Goal: Task Accomplishment & Management: Complete application form

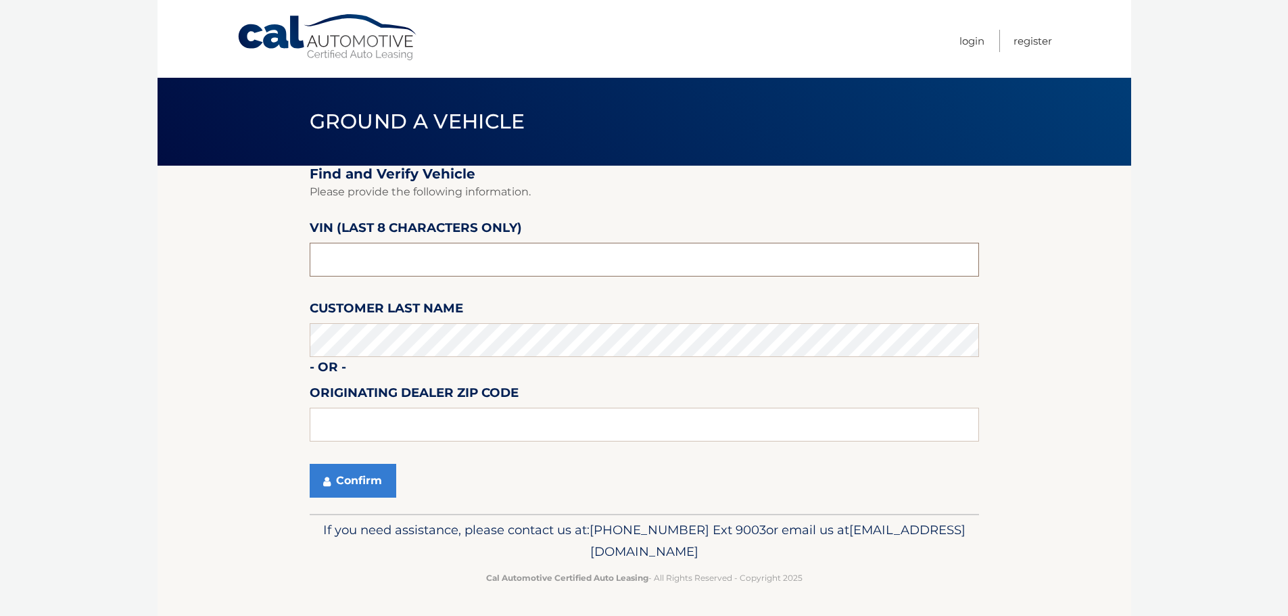
click at [527, 271] on input "text" at bounding box center [645, 260] width 670 height 34
type input "NM077508"
click at [368, 473] on button "Confirm" at bounding box center [353, 481] width 87 height 34
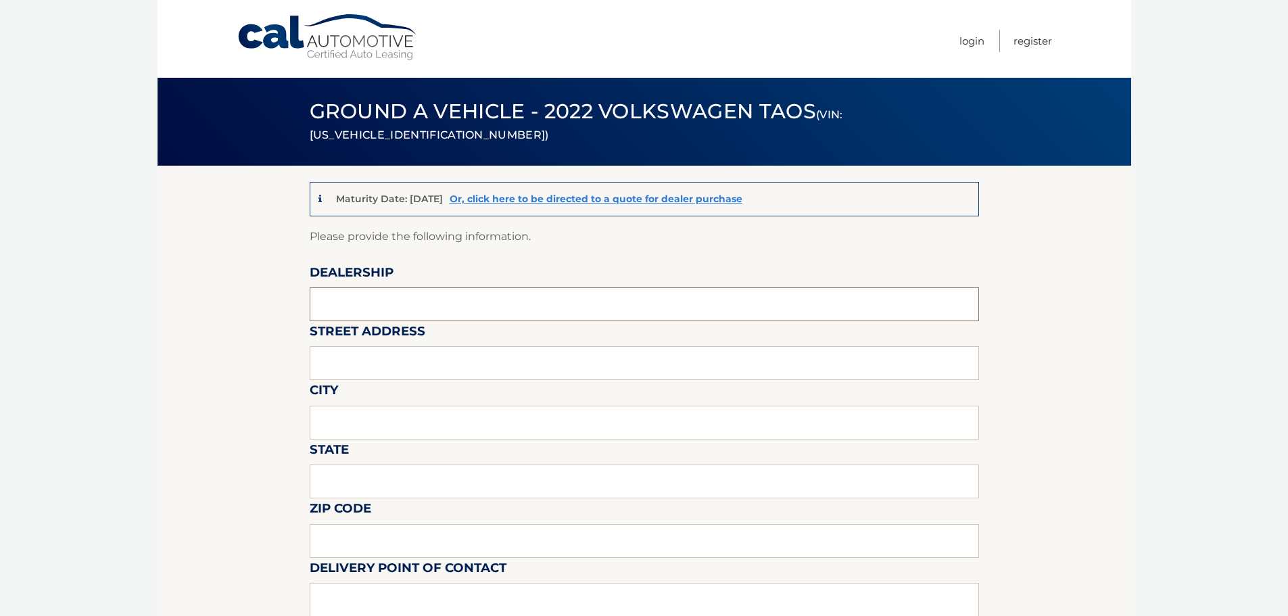
click at [446, 313] on input "text" at bounding box center [645, 304] width 670 height 34
type input "Gunther Volksagen of Delray Beach"
click at [428, 372] on input "text" at bounding box center [645, 363] width 670 height 34
type input "2401 North Federal Highway"
click at [393, 413] on input "text" at bounding box center [645, 423] width 670 height 34
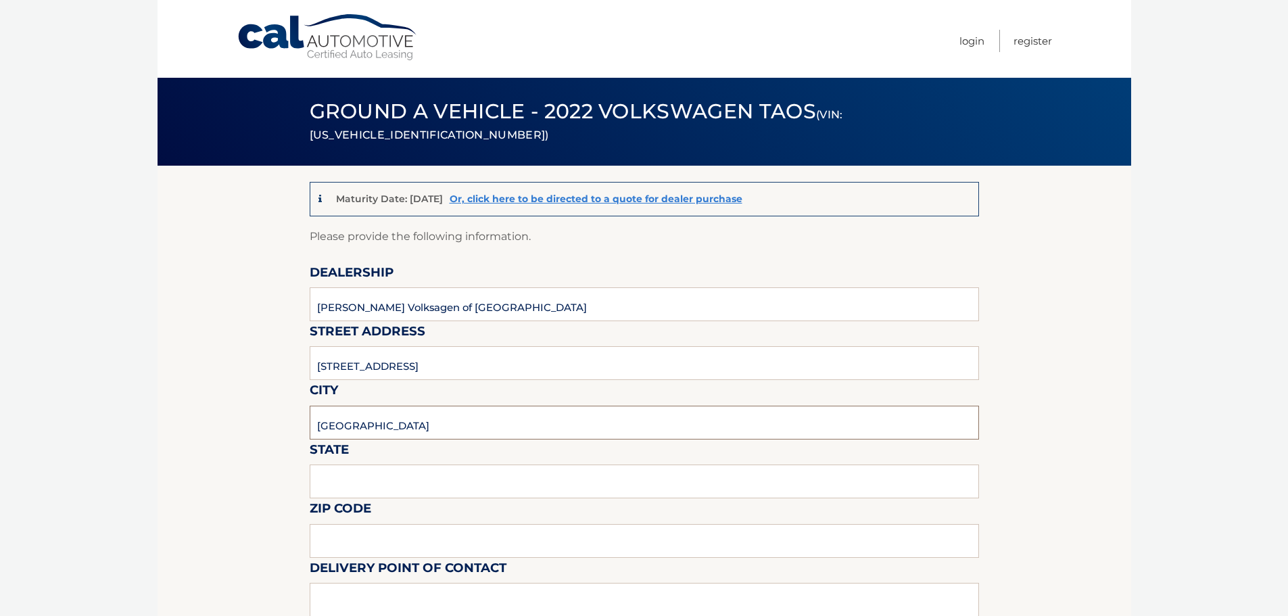
type input "Delray Beach"
drag, startPoint x: 344, startPoint y: 488, endPoint x: 143, endPoint y: 483, distance: 200.9
click at [147, 489] on body "Cal Automotive Menu Login Register (VIN: 3VVCX7B24NM077508)" at bounding box center [644, 308] width 1288 height 616
type input "Florida"
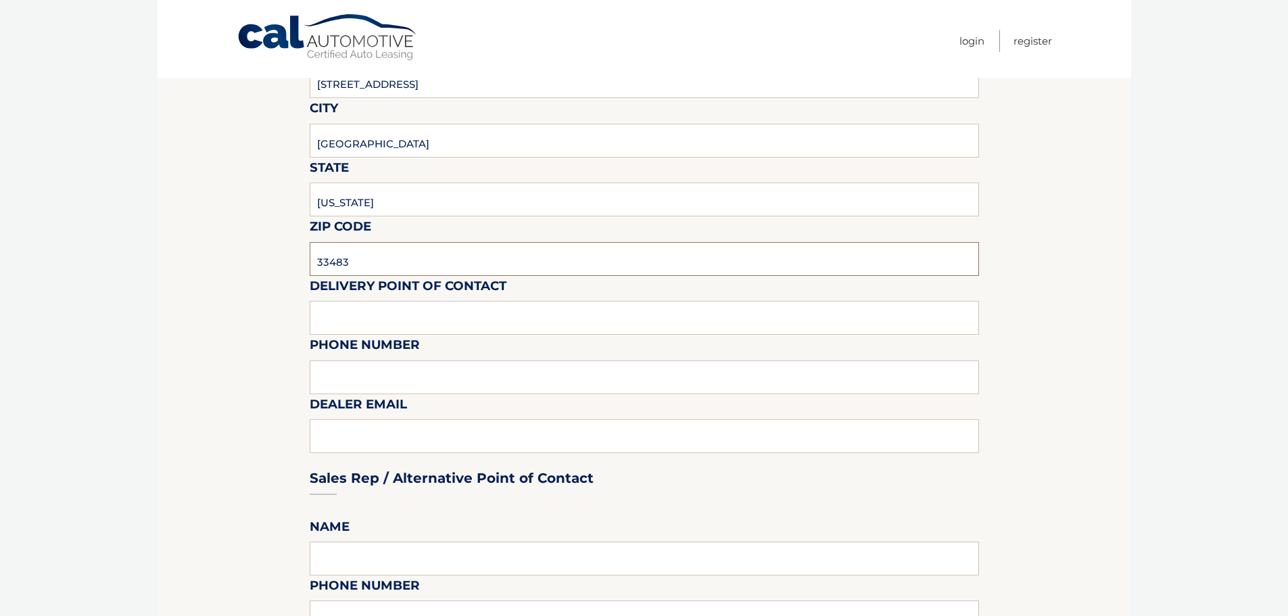
scroll to position [338, 0]
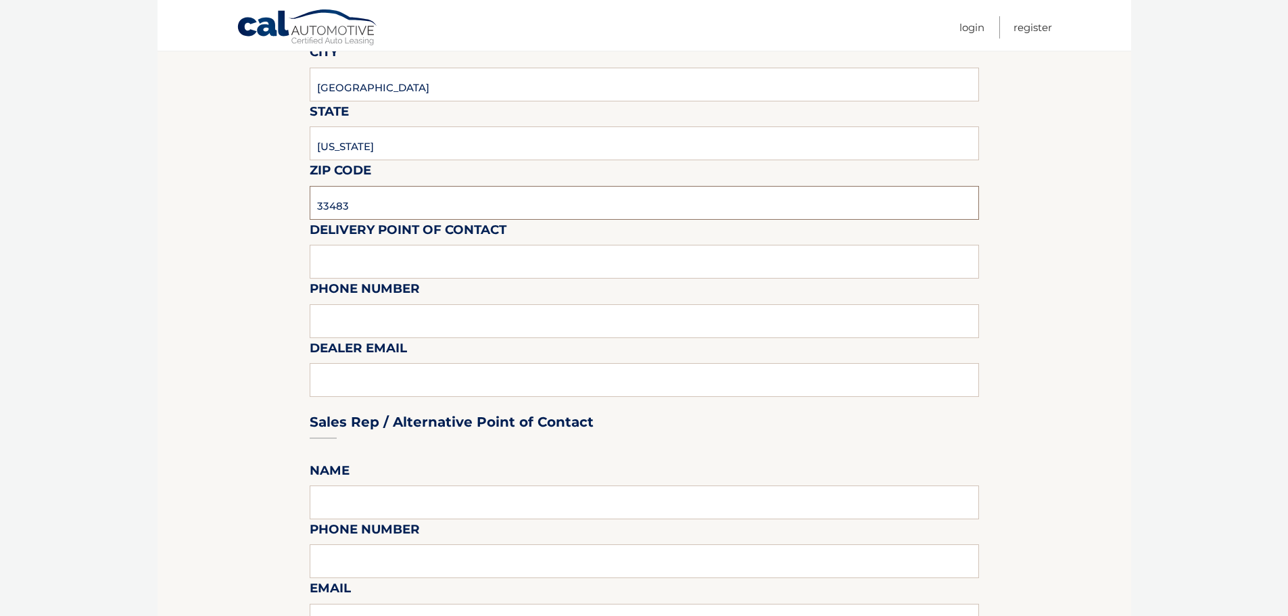
type input "33483"
click at [378, 263] on input "text" at bounding box center [645, 262] width 670 height 34
type input "Matt Dion"
click at [385, 322] on input "text" at bounding box center [645, 321] width 670 height 34
type input "978-333-3335"
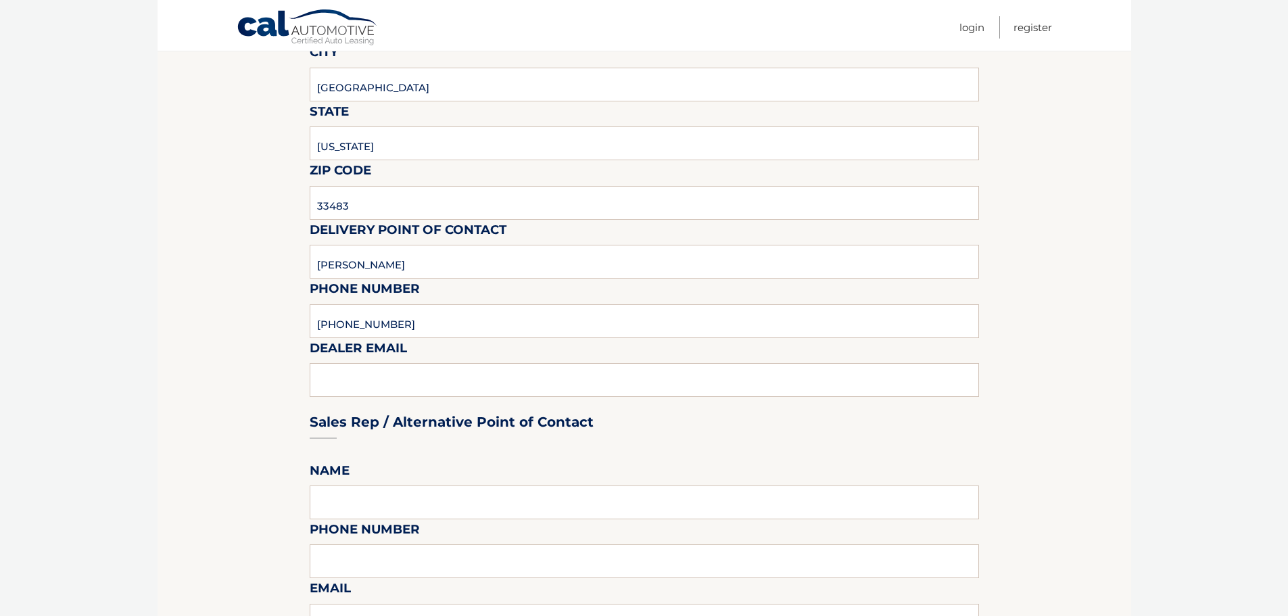
click at [200, 377] on section "Maturity Date: 09/17/2025 Or, click here to be directed to a quote for dealer p…" at bounding box center [645, 569] width 974 height 1482
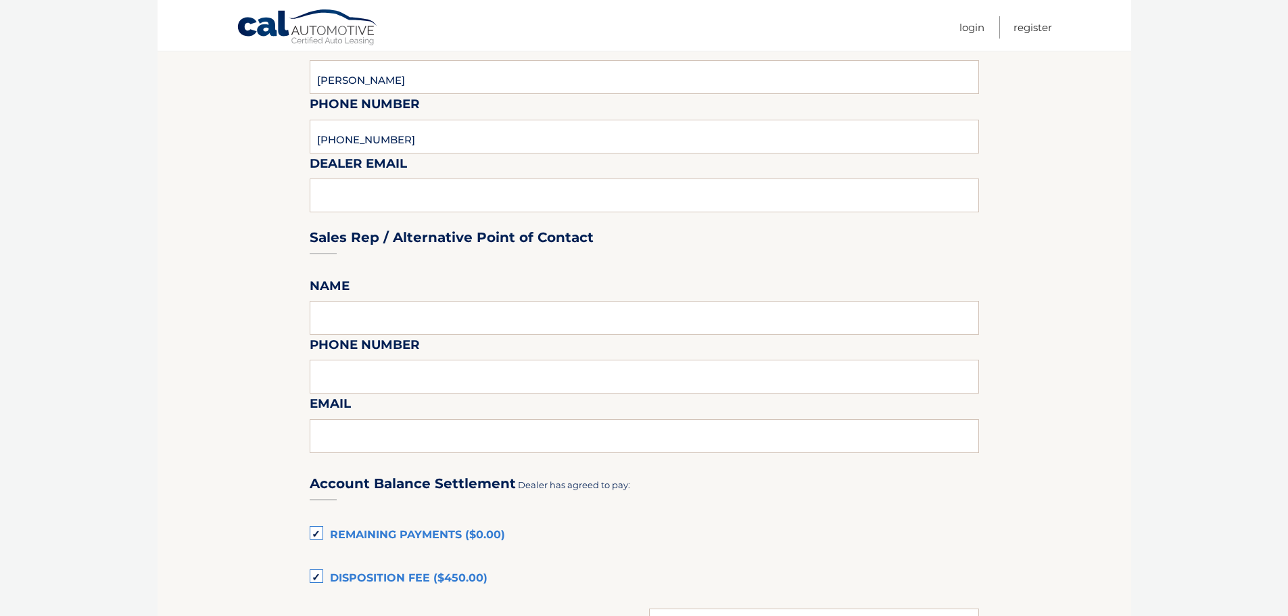
scroll to position [812, 0]
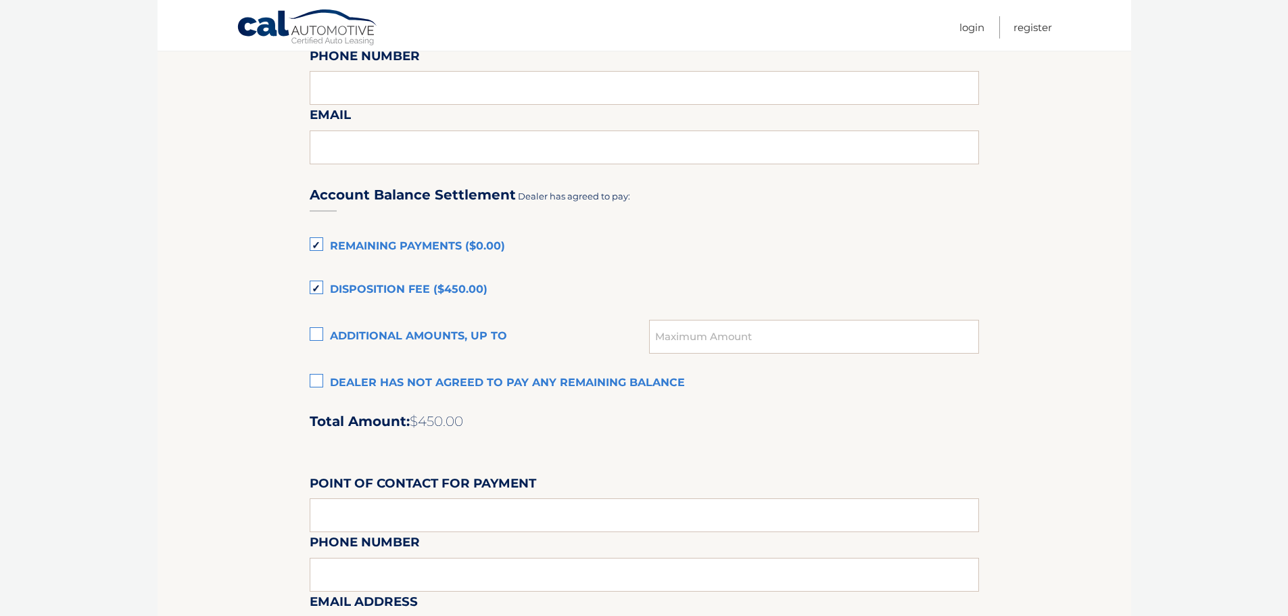
click at [308, 248] on section "Maturity Date: 09/17/2025 Or, click here to be directed to a quote for dealer p…" at bounding box center [645, 95] width 974 height 1482
click at [312, 249] on label "Remaining Payments ($0.00)" at bounding box center [645, 246] width 670 height 27
click at [0, 0] on input "Remaining Payments ($0.00)" at bounding box center [0, 0] width 0 height 0
click at [317, 282] on label "Disposition Fee ($450.00)" at bounding box center [645, 290] width 670 height 27
click at [0, 0] on input "Disposition Fee ($450.00)" at bounding box center [0, 0] width 0 height 0
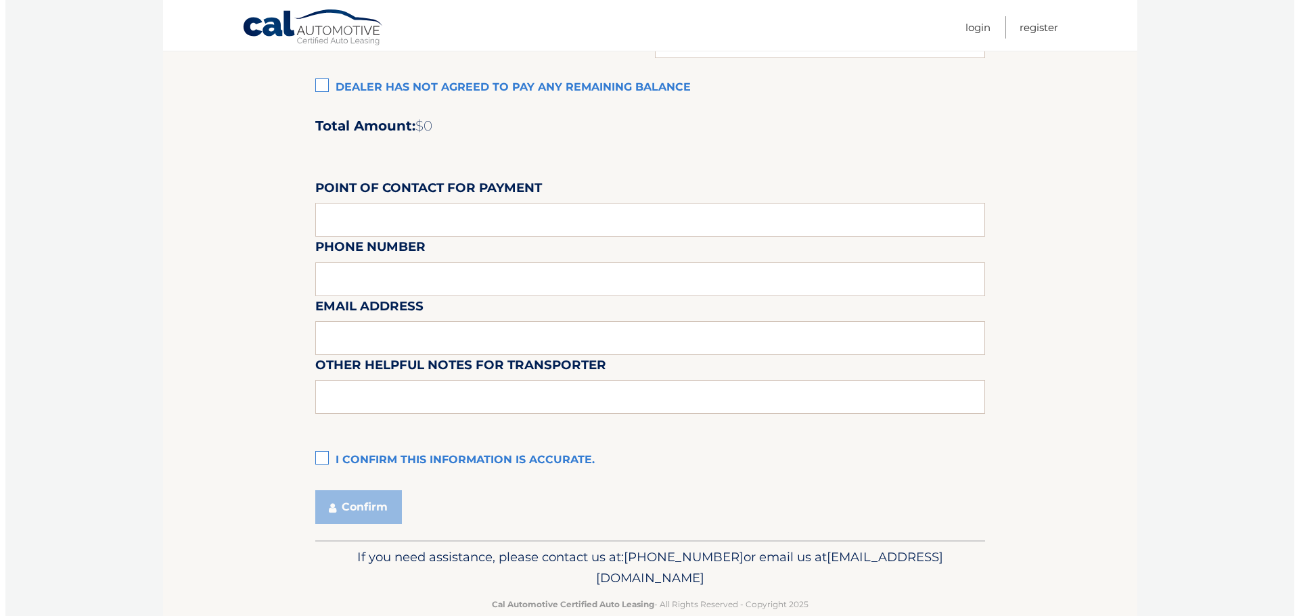
scroll to position [1134, 0]
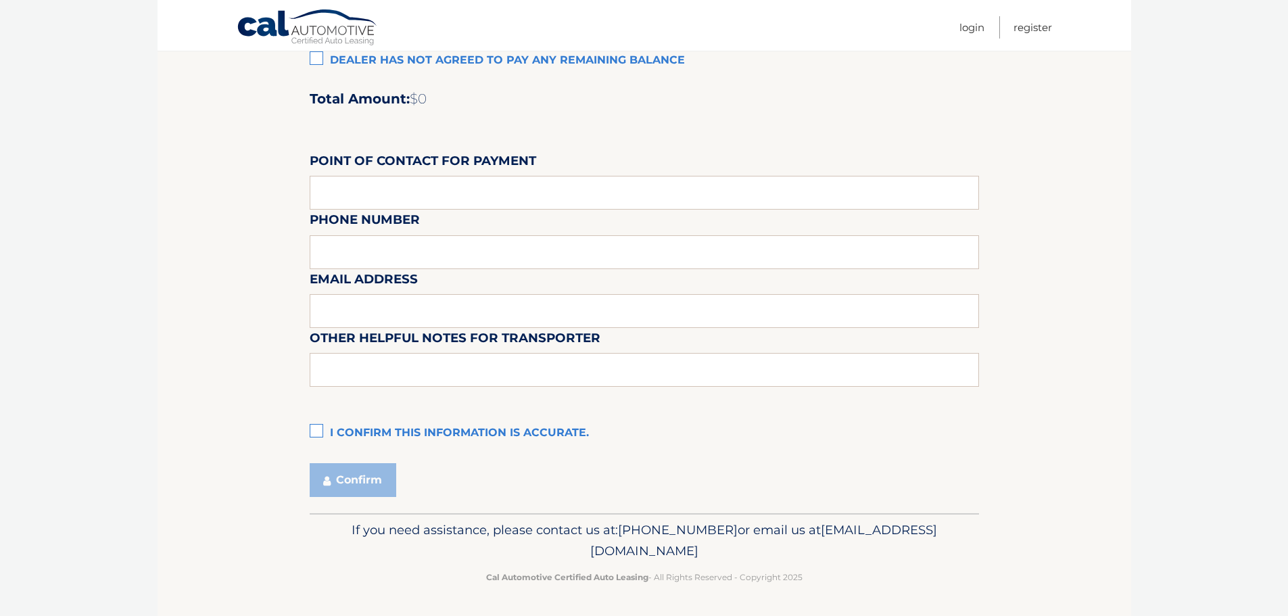
click at [312, 431] on label "I confirm this information is accurate." at bounding box center [645, 433] width 670 height 27
click at [0, 0] on input "I confirm this information is accurate." at bounding box center [0, 0] width 0 height 0
click at [329, 474] on button "Confirm" at bounding box center [353, 480] width 87 height 34
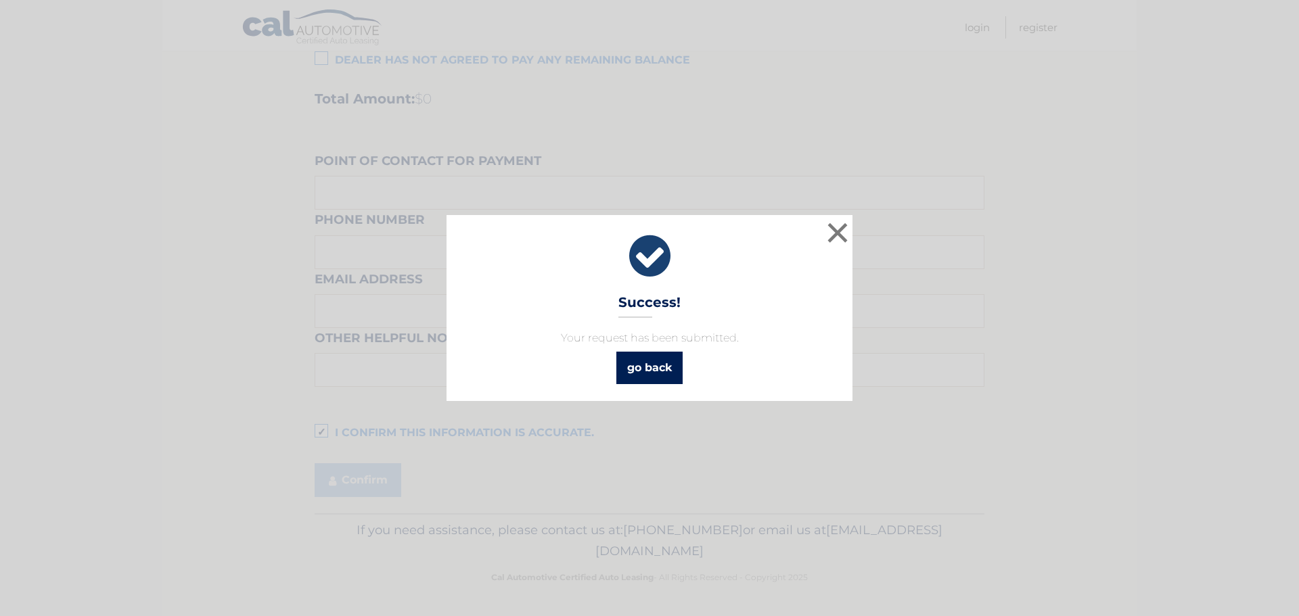
click at [666, 376] on link "go back" at bounding box center [649, 368] width 66 height 32
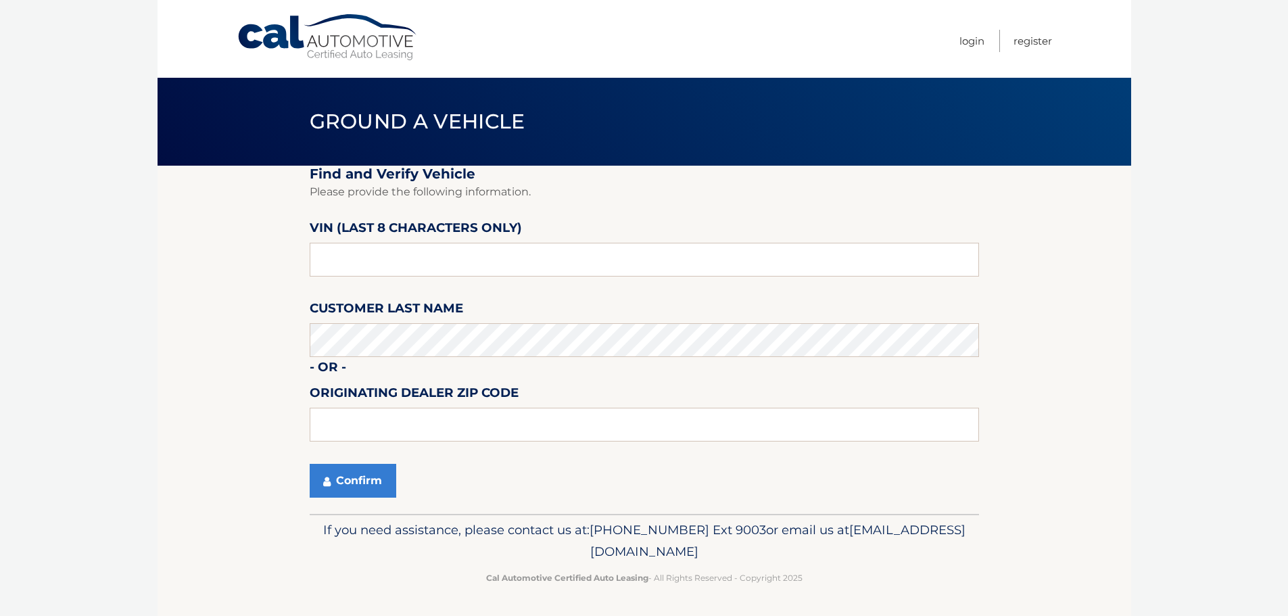
click at [197, 327] on section "Find and Verify Vehicle Please provide the following information. VIN (last 8 c…" at bounding box center [645, 340] width 974 height 348
